Goal: Navigation & Orientation: Find specific page/section

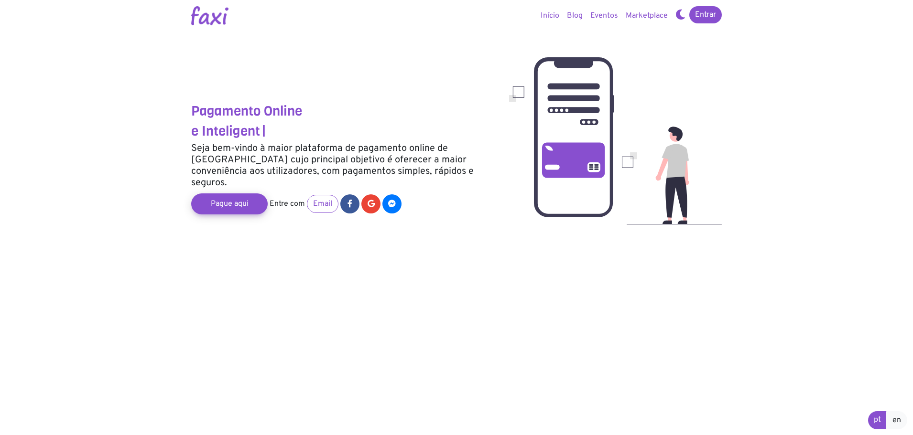
click at [644, 14] on link "Marketplace" at bounding box center [647, 15] width 50 height 19
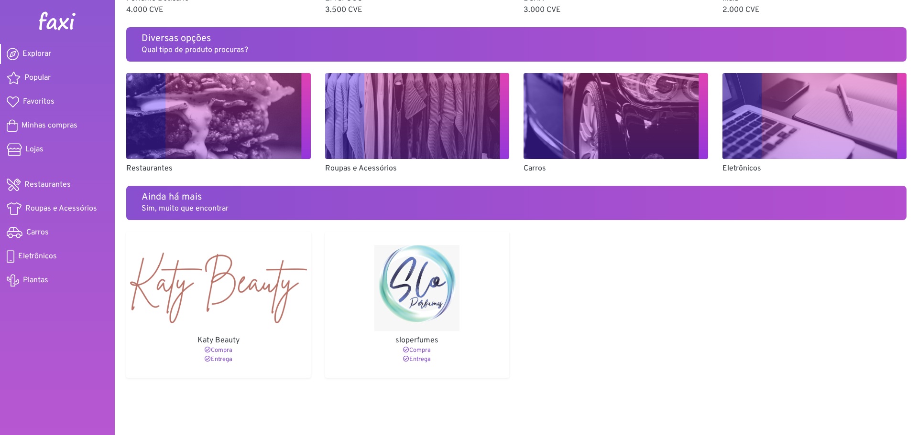
scroll to position [302, 0]
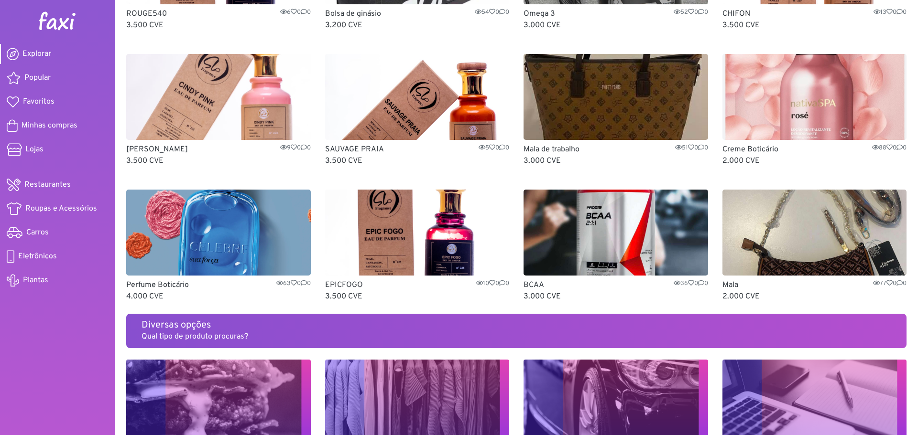
click at [607, 223] on img at bounding box center [615, 233] width 185 height 86
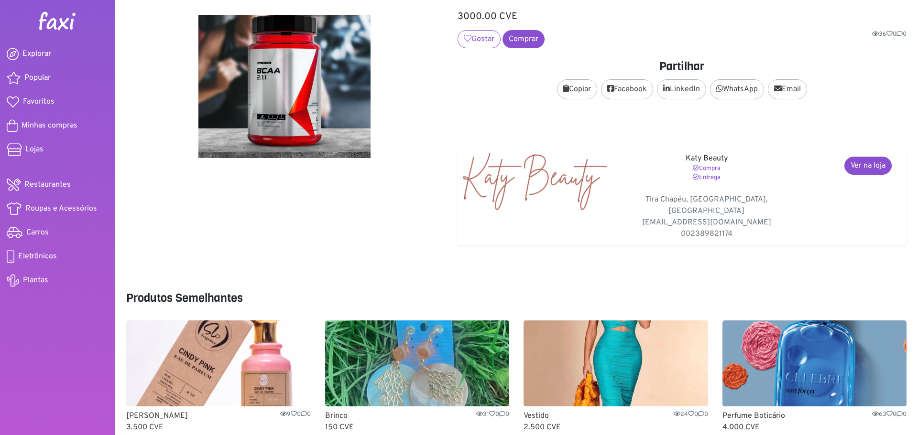
scroll to position [117, 0]
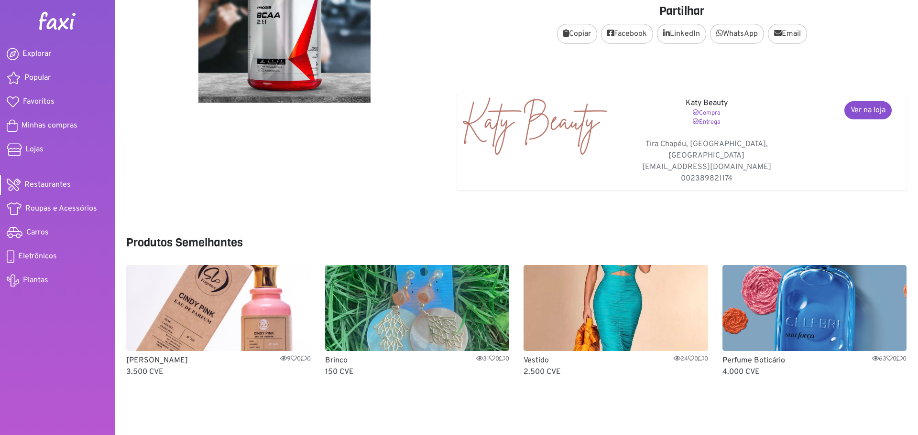
click at [48, 177] on link "Restaurantes" at bounding box center [57, 185] width 115 height 20
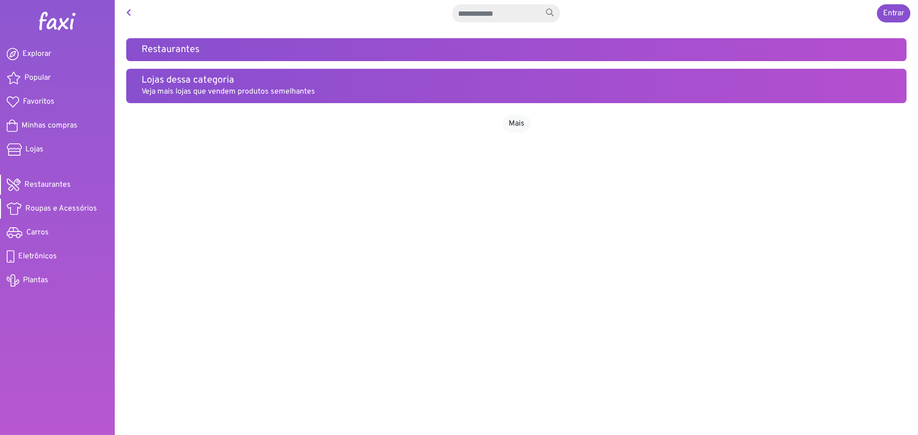
click at [66, 208] on span "Roupas e Acessórios" at bounding box center [61, 208] width 72 height 11
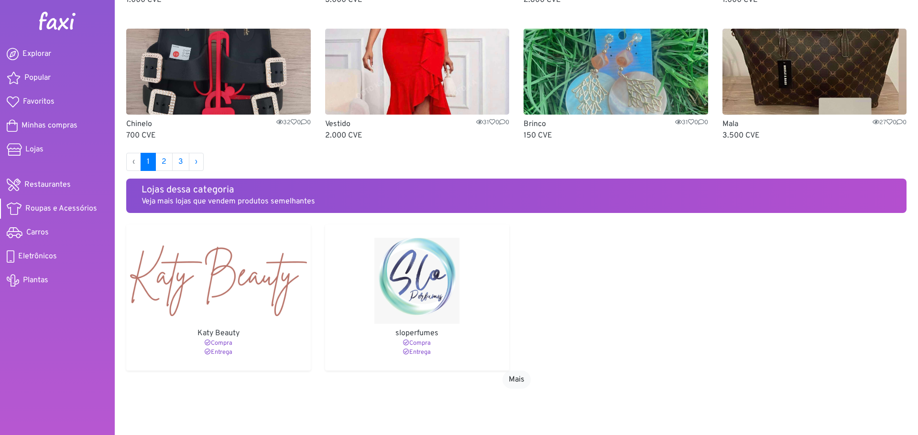
scroll to position [613, 0]
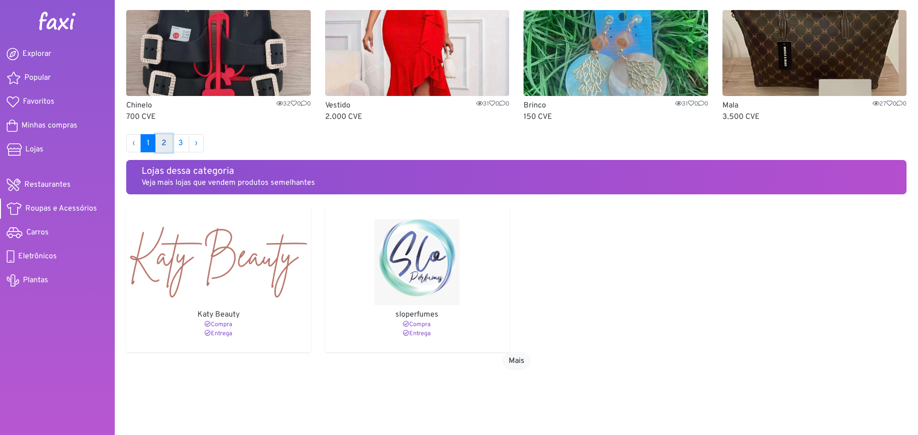
click at [162, 146] on link "2" at bounding box center [163, 143] width 17 height 18
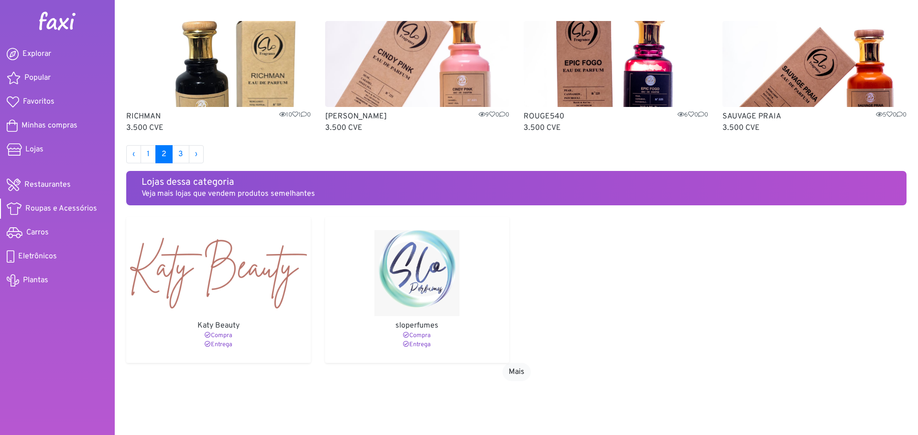
scroll to position [613, 0]
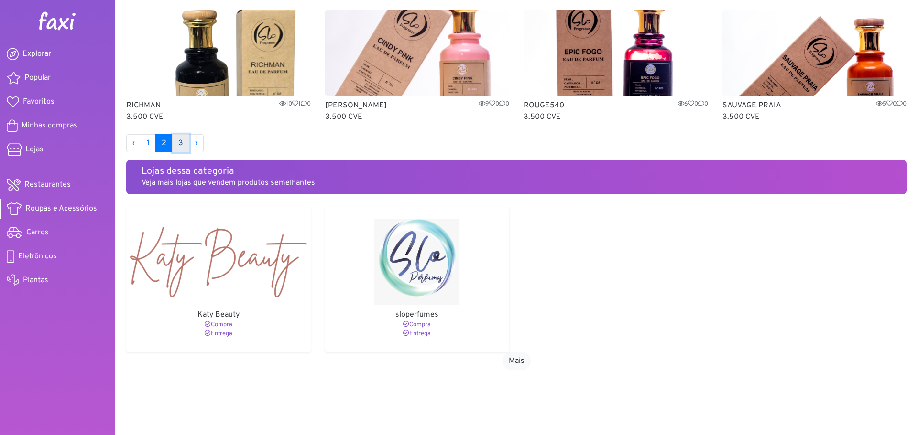
click at [178, 142] on link "3" at bounding box center [180, 143] width 17 height 18
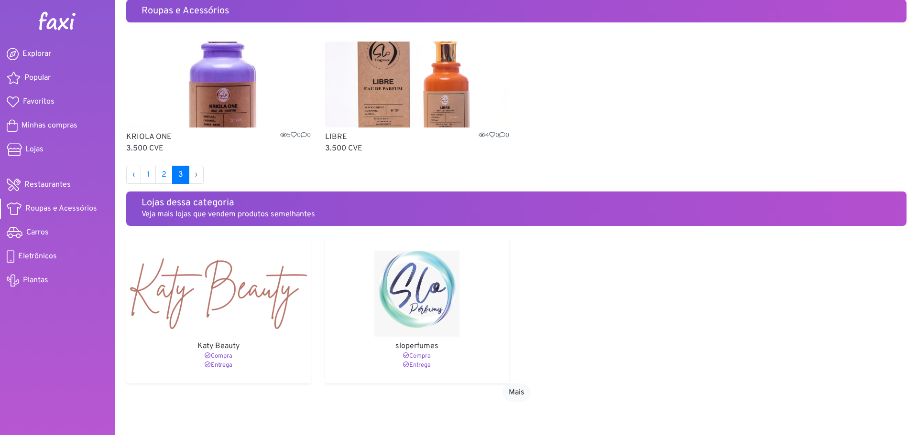
scroll to position [70, 0]
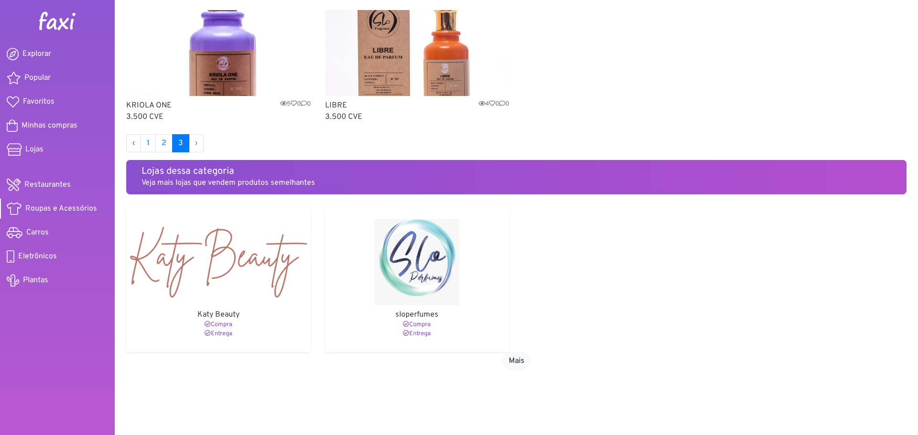
click at [257, 253] on img at bounding box center [218, 262] width 177 height 86
click at [400, 261] on img at bounding box center [417, 262] width 177 height 86
click at [43, 52] on span "Explorar" at bounding box center [36, 53] width 29 height 11
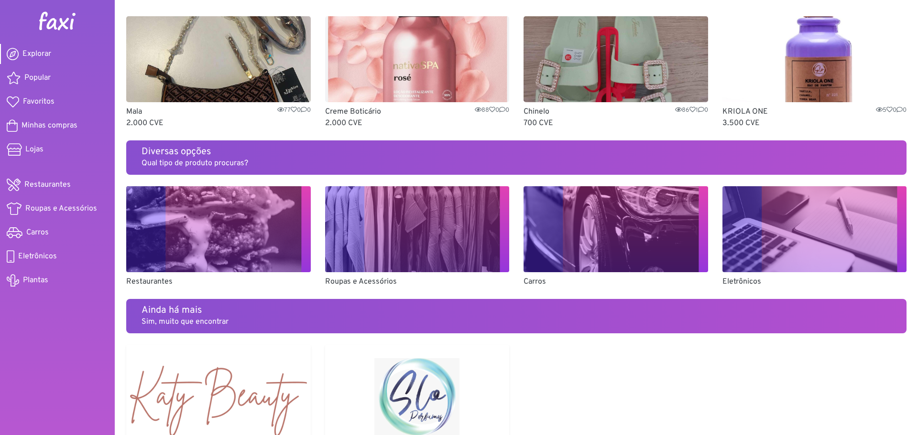
scroll to position [588, 0]
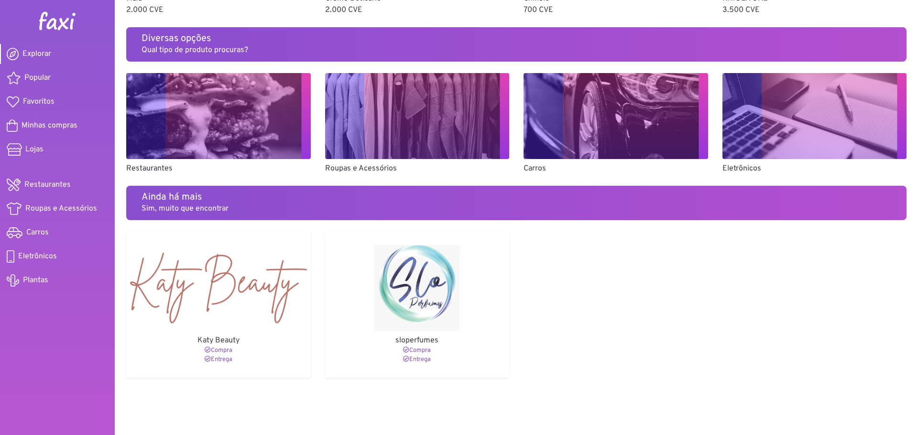
click at [619, 136] on img at bounding box center [615, 116] width 185 height 86
click at [778, 116] on img at bounding box center [814, 116] width 185 height 86
click at [223, 141] on img at bounding box center [218, 116] width 185 height 86
